Goal: Transaction & Acquisition: Book appointment/travel/reservation

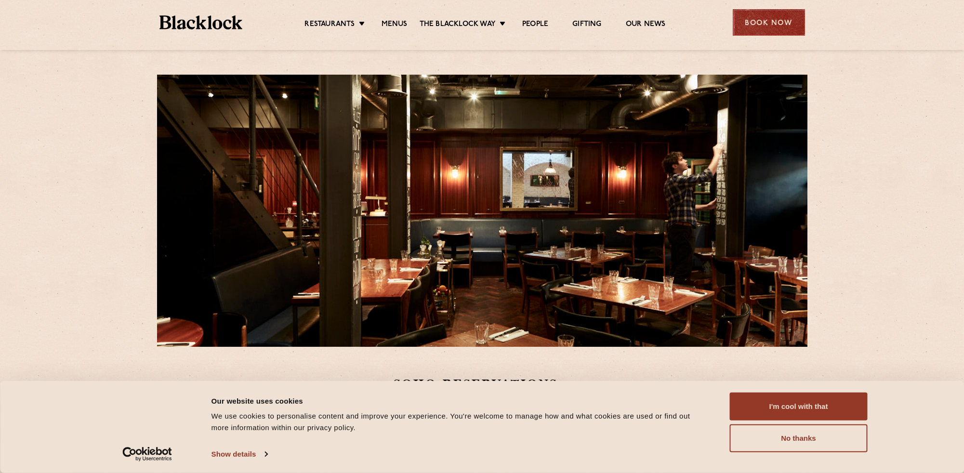
click at [761, 20] on div "Book Now" at bounding box center [769, 22] width 72 height 26
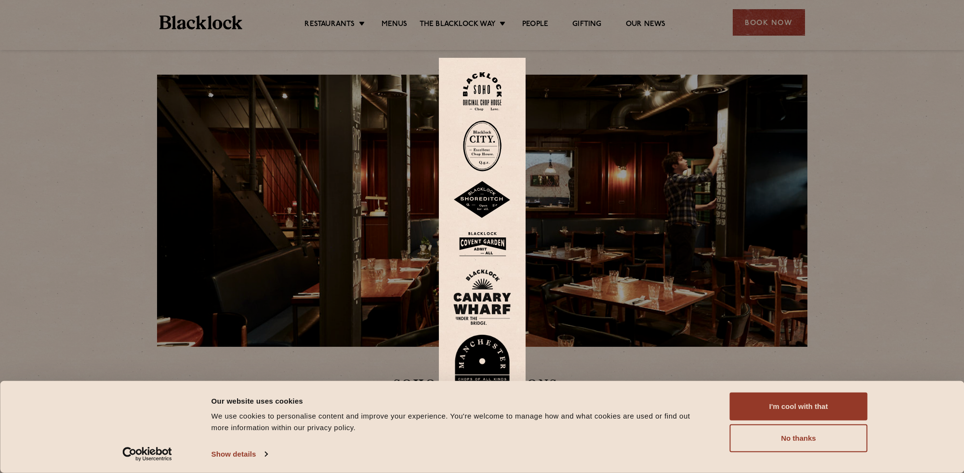
click at [480, 93] on img at bounding box center [482, 91] width 39 height 39
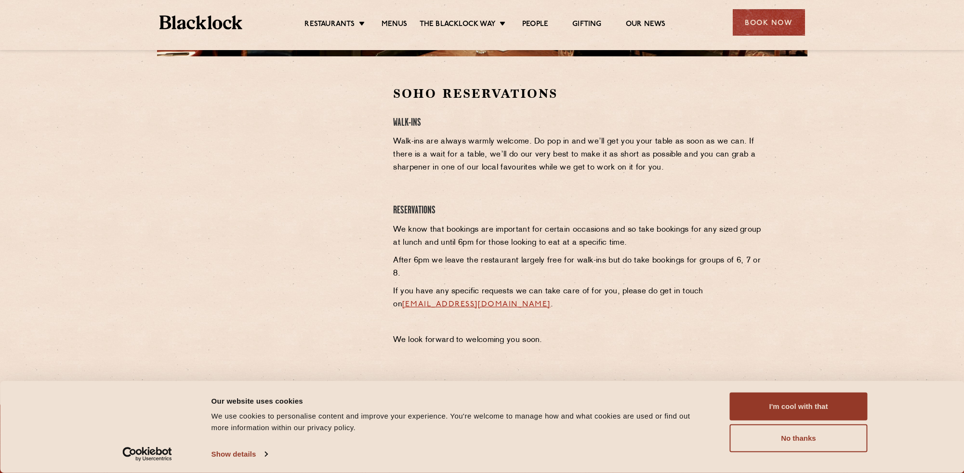
scroll to position [241, 0]
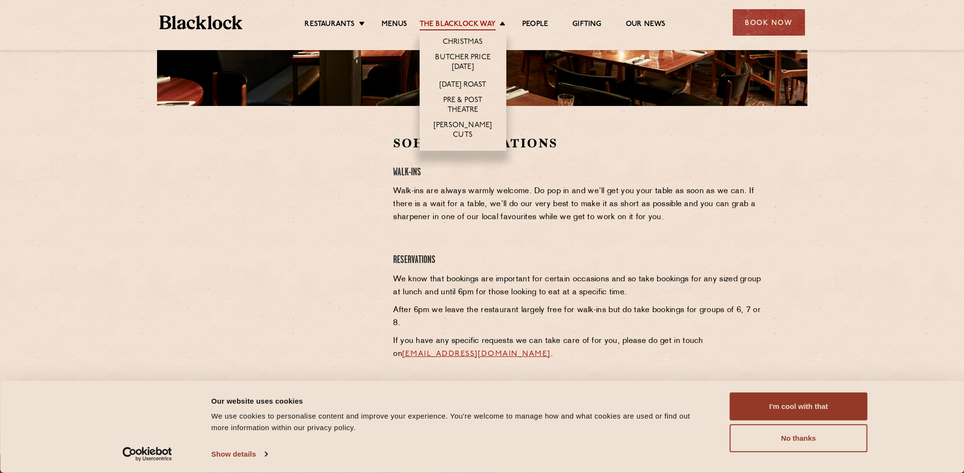
drag, startPoint x: 379, startPoint y: 228, endPoint x: 470, endPoint y: 20, distance: 227.1
click at [379, 228] on div at bounding box center [289, 207] width 177 height 145
